Goal: Transaction & Acquisition: Download file/media

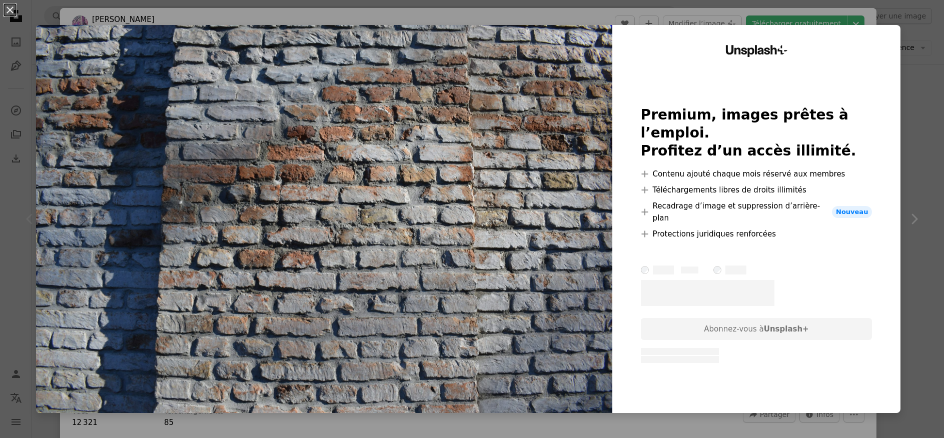
scroll to position [1600, 0]
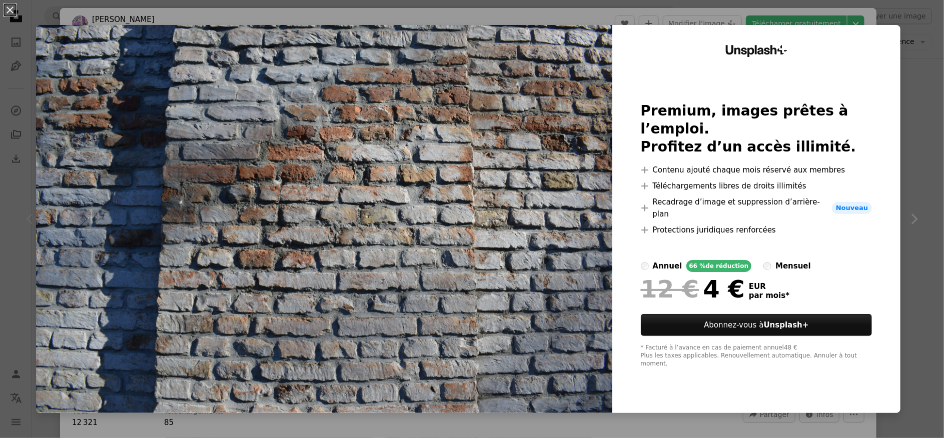
click at [824, 278] on div "12 € 4 € EUR par mois *" at bounding box center [757, 289] width 232 height 26
click at [851, 85] on div "Unsplash+ Premium, images prêtes à l’emploi. Profitez d’un accès illimité. A pl…" at bounding box center [756, 219] width 288 height 388
click at [12, 9] on button "An X shape" at bounding box center [10, 10] width 12 height 12
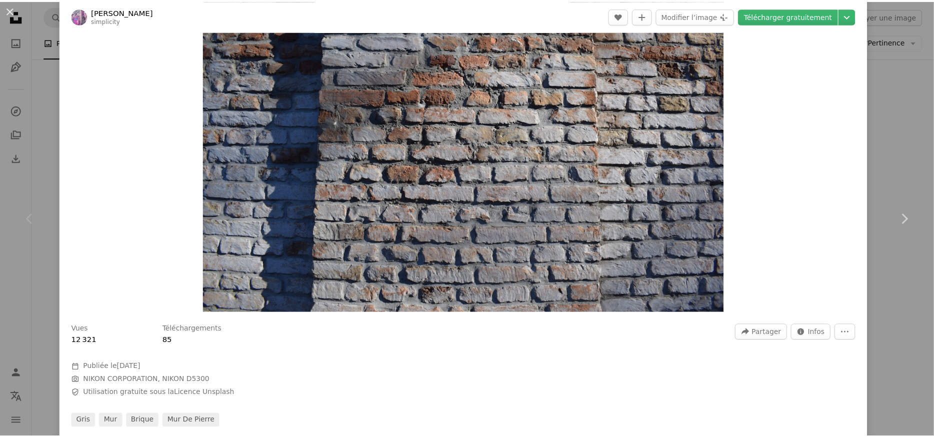
scroll to position [133, 0]
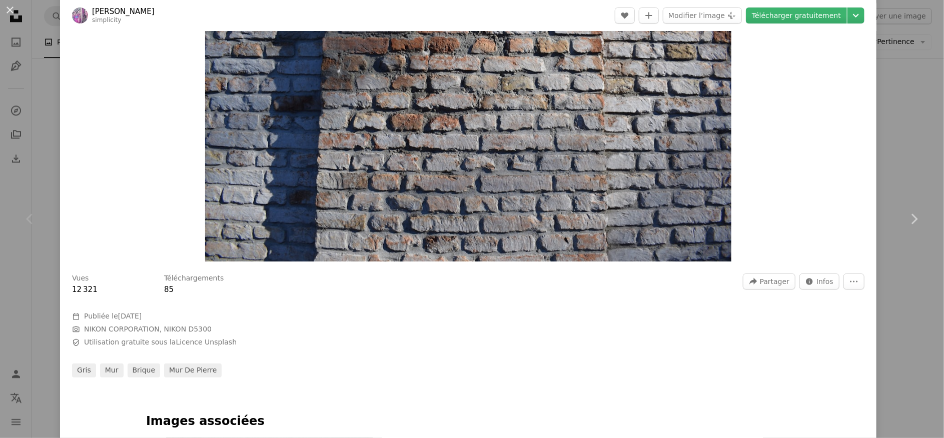
click at [44, 78] on div "An X shape Chevron left Chevron right [PERSON_NAME] simplicity A heart A plus s…" at bounding box center [472, 219] width 944 height 438
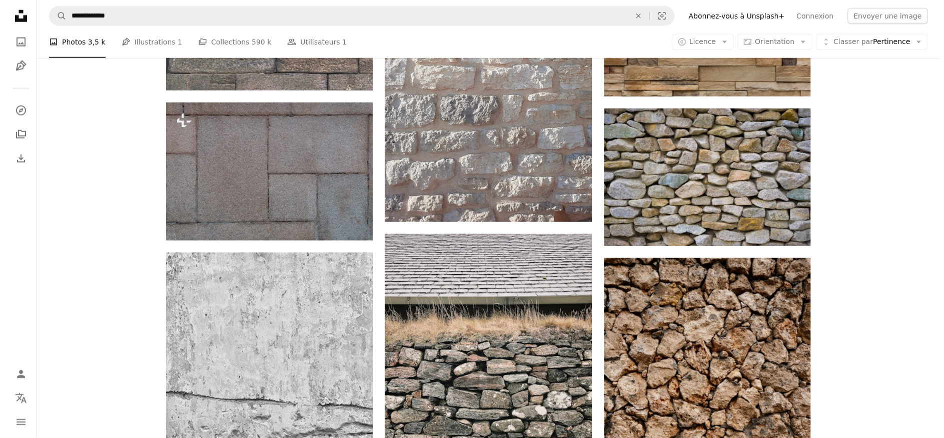
scroll to position [1867, 0]
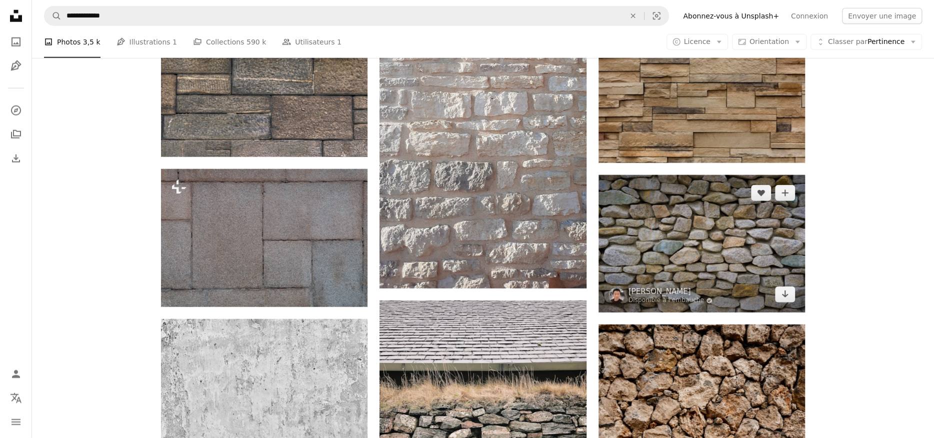
click at [718, 225] on img at bounding box center [702, 244] width 207 height 138
